Goal: Check status

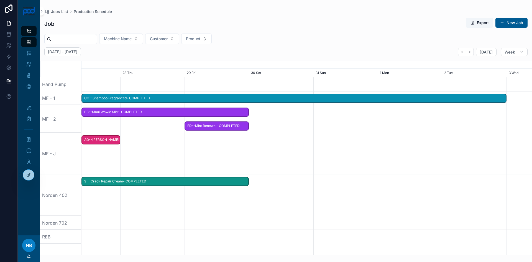
scroll to position [0, 676]
